Goal: Task Accomplishment & Management: Complete application form

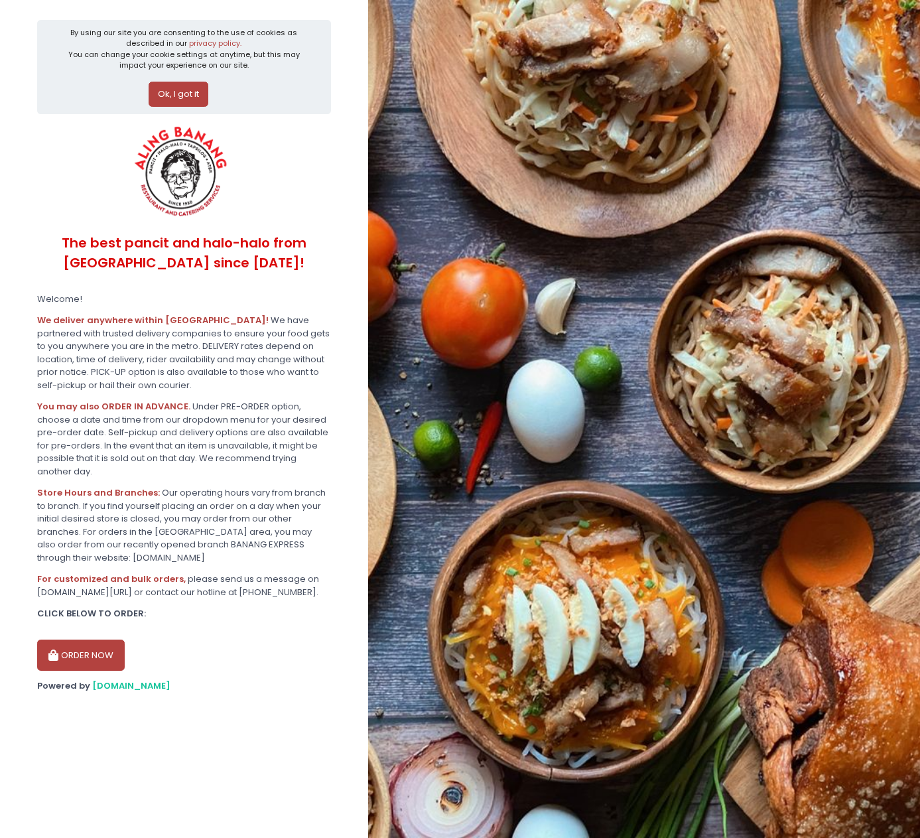
click at [83, 663] on button "ORDER NOW" at bounding box center [81, 656] width 88 height 32
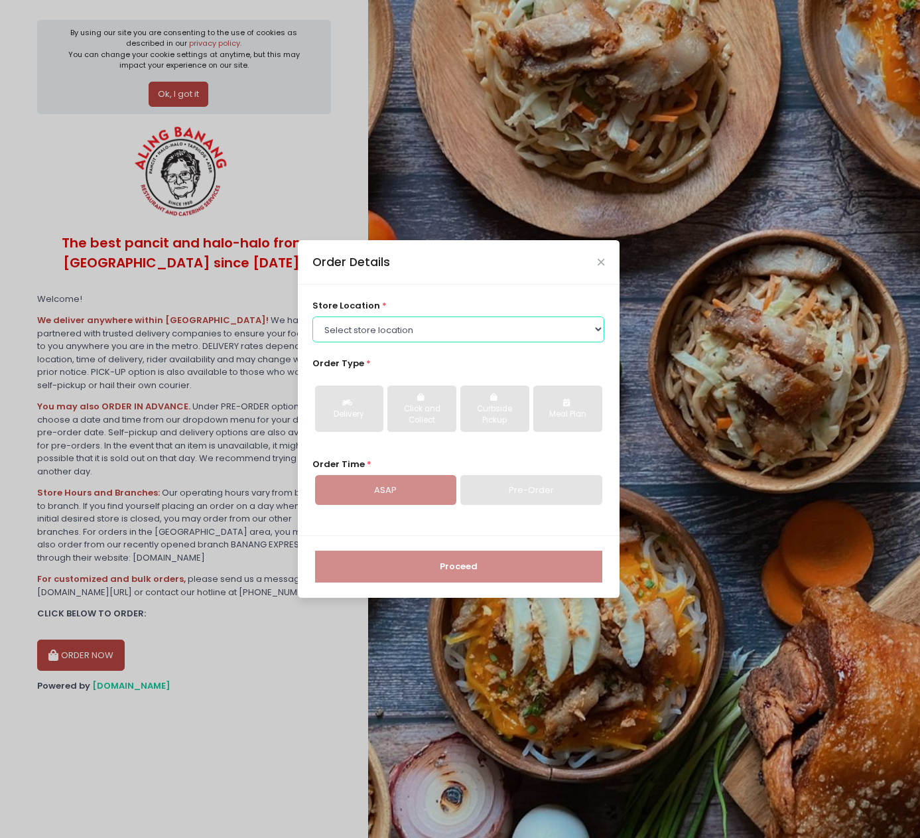
click at [427, 333] on select "Select store location ALING [GEOGRAPHIC_DATA] - [GEOGRAPHIC_DATA] [GEOGRAPHIC_D…" at bounding box center [459, 329] width 292 height 25
select select "614aec22e4942a4c99b403a1"
click at [313, 317] on select "Select store location ALING [GEOGRAPHIC_DATA] - [GEOGRAPHIC_DATA] [GEOGRAPHIC_D…" at bounding box center [459, 329] width 292 height 25
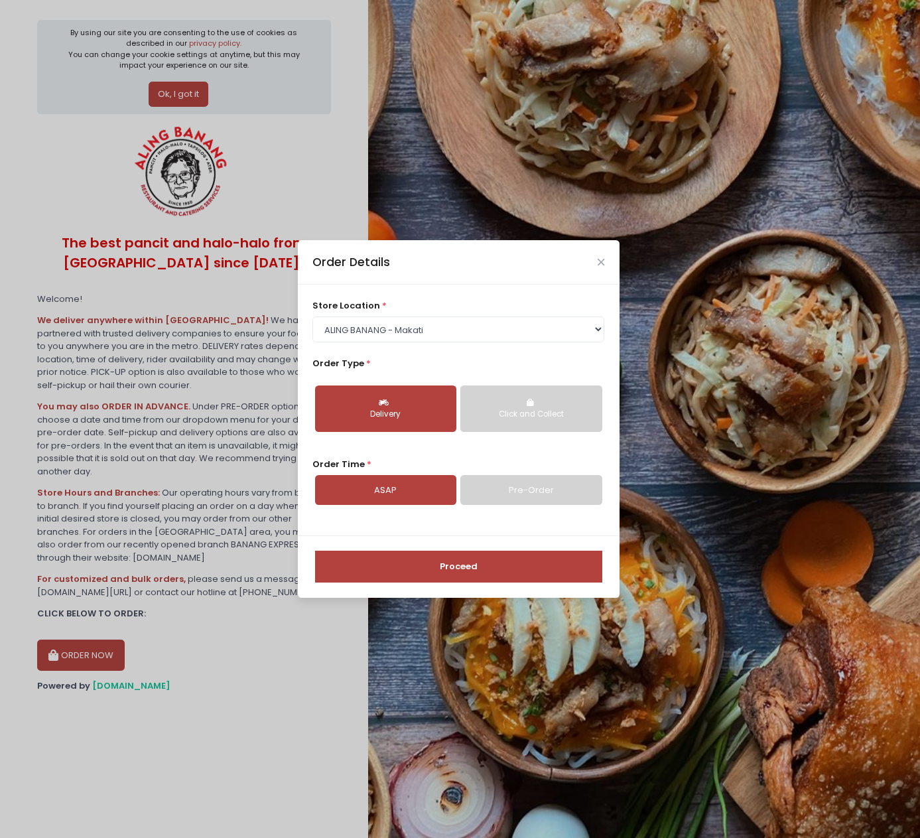
click at [522, 501] on link "Pre-Order" at bounding box center [531, 490] width 141 height 31
select select "[DATE]"
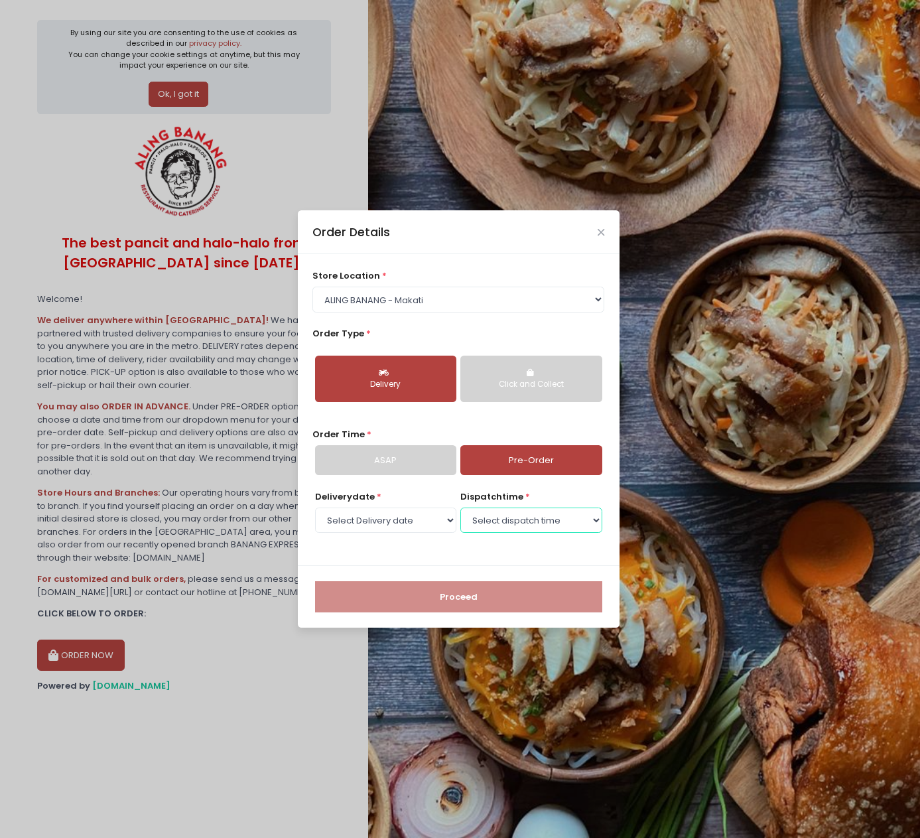
click at [507, 516] on select "Select dispatch time 12:00 PM - 12:30 PM 12:30 PM - 01:00 PM 01:00 PM - 01:30 P…" at bounding box center [531, 520] width 141 height 25
select select "15:00"
click at [461, 508] on select "Select dispatch time 12:00 PM - 12:30 PM 12:30 PM - 01:00 PM 01:00 PM - 01:30 P…" at bounding box center [531, 520] width 141 height 25
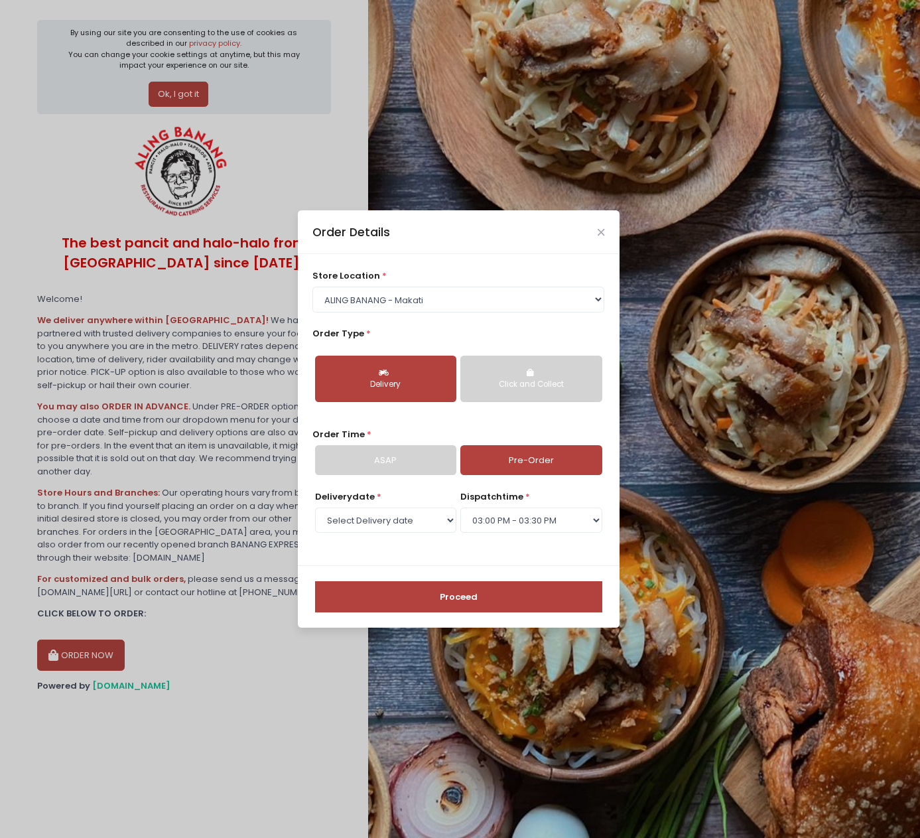
click at [459, 603] on button "Proceed" at bounding box center [458, 597] width 287 height 32
